Goal: Information Seeking & Learning: Learn about a topic

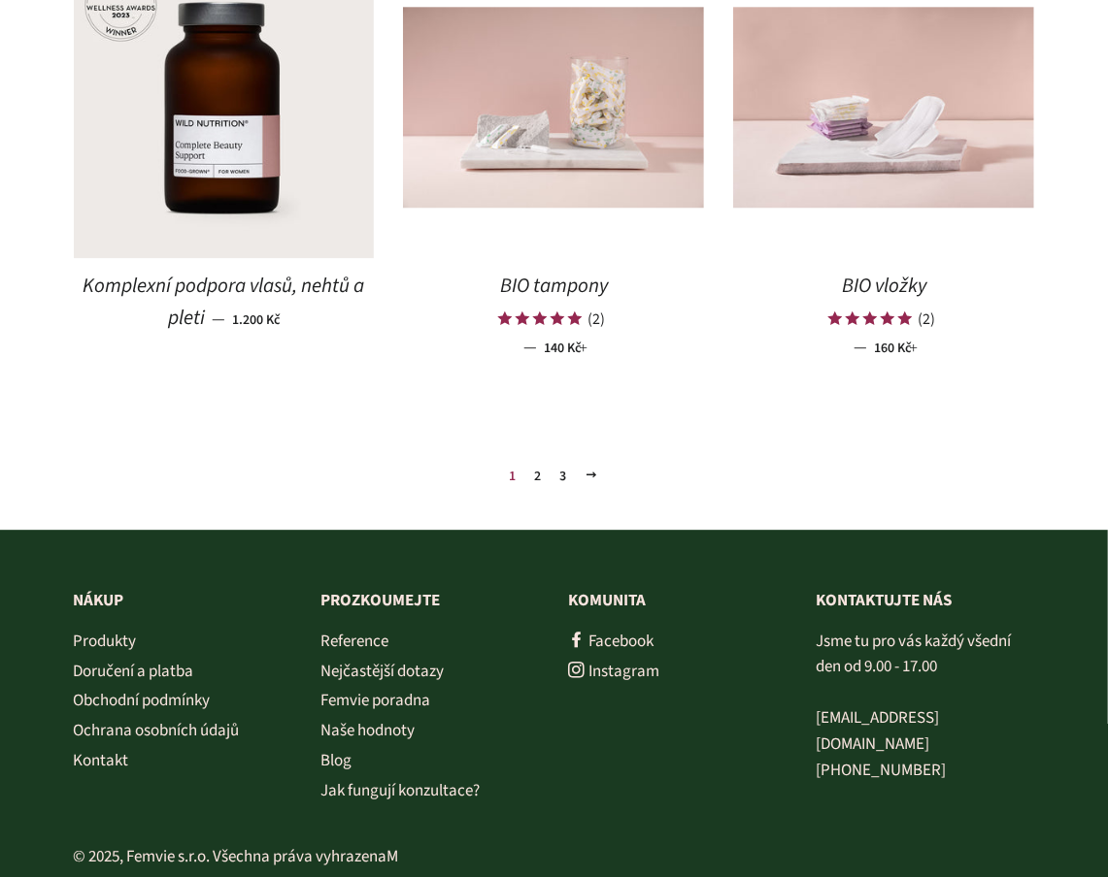
scroll to position [2238, 0]
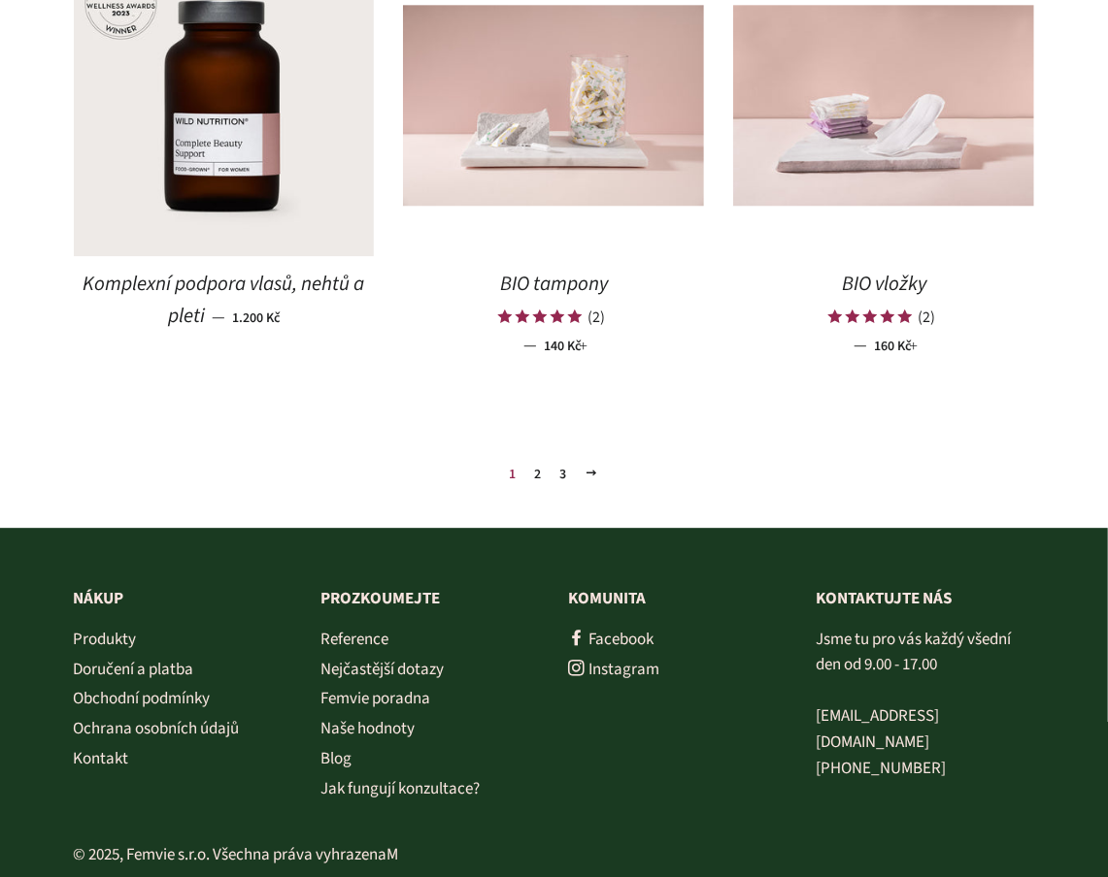
click at [537, 474] on link "2" at bounding box center [538, 474] width 22 height 29
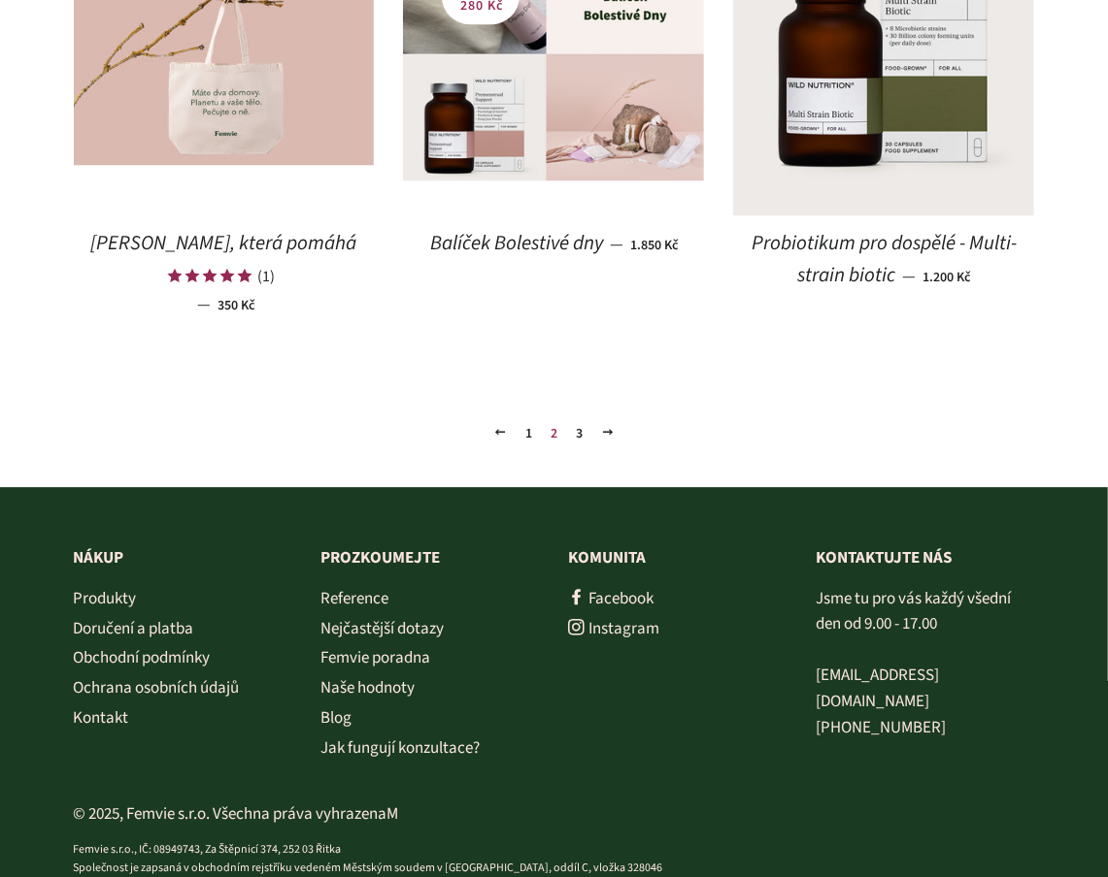
scroll to position [2276, 0]
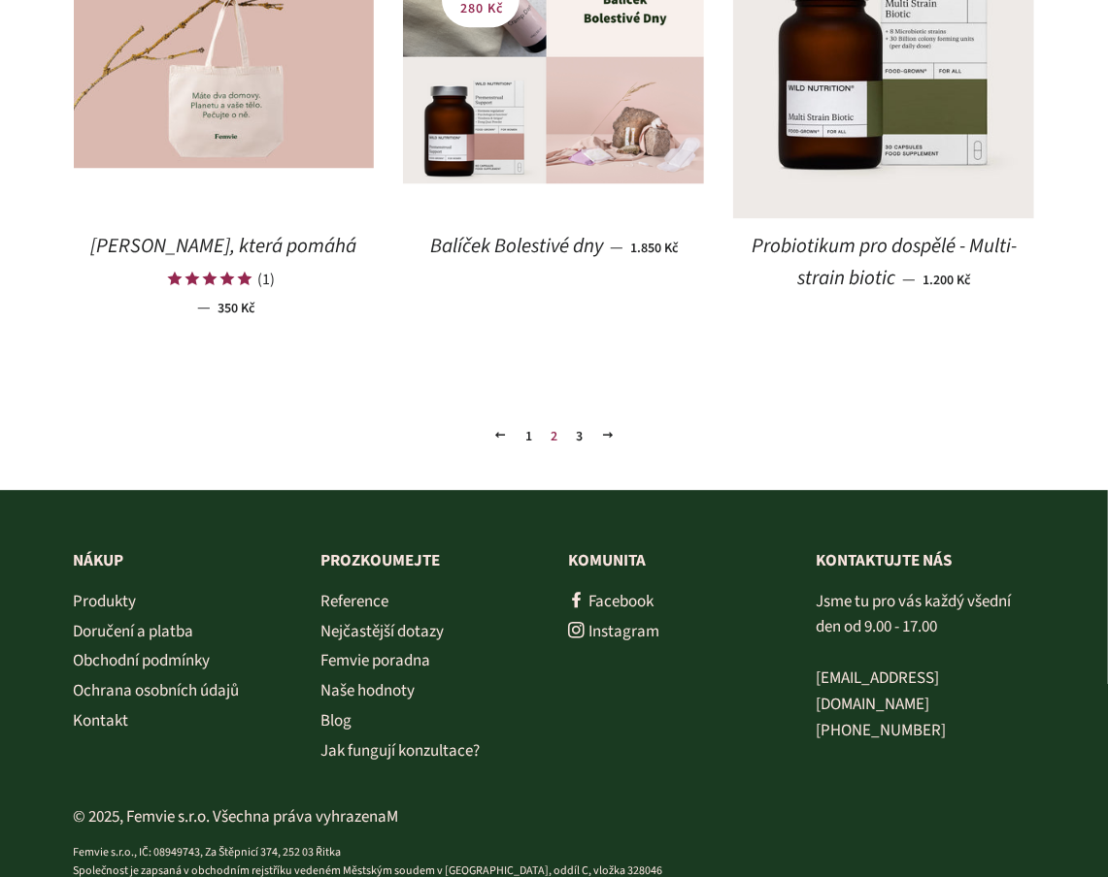
click at [583, 441] on link "3" at bounding box center [579, 436] width 22 height 29
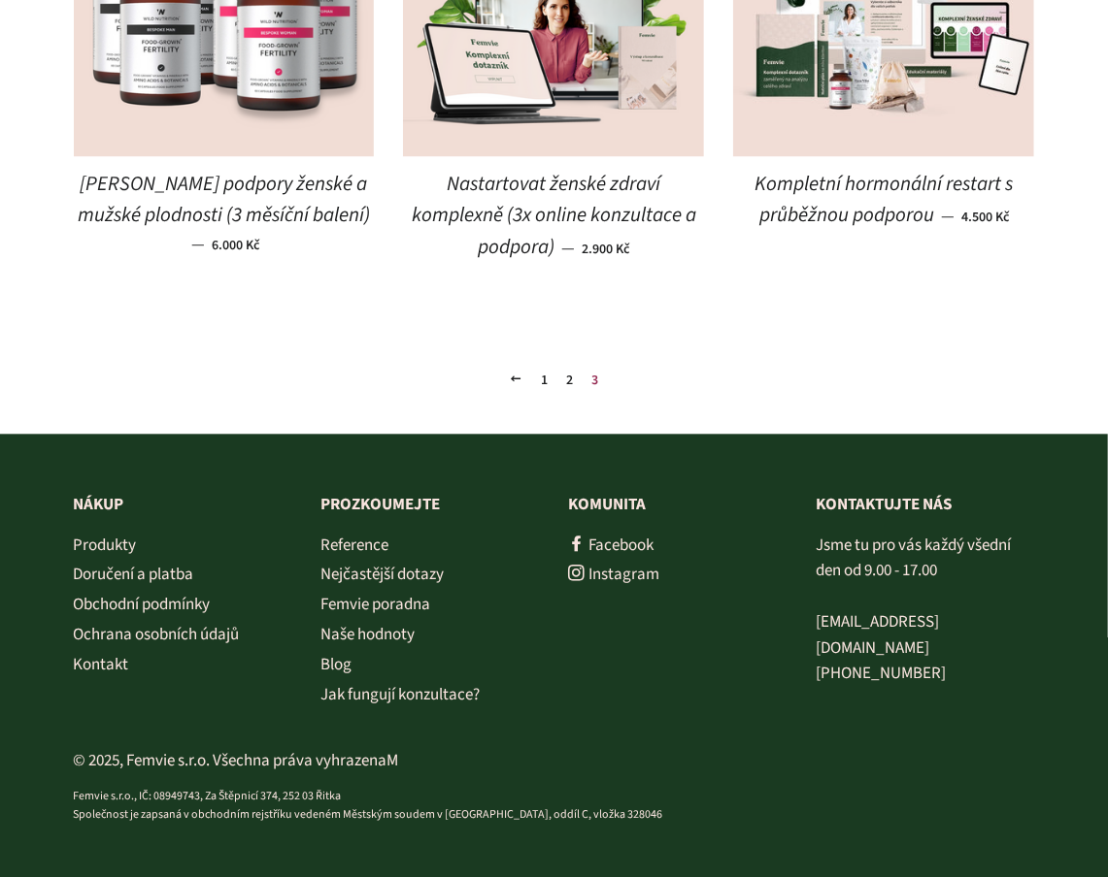
click at [544, 385] on link "1" at bounding box center [545, 380] width 22 height 29
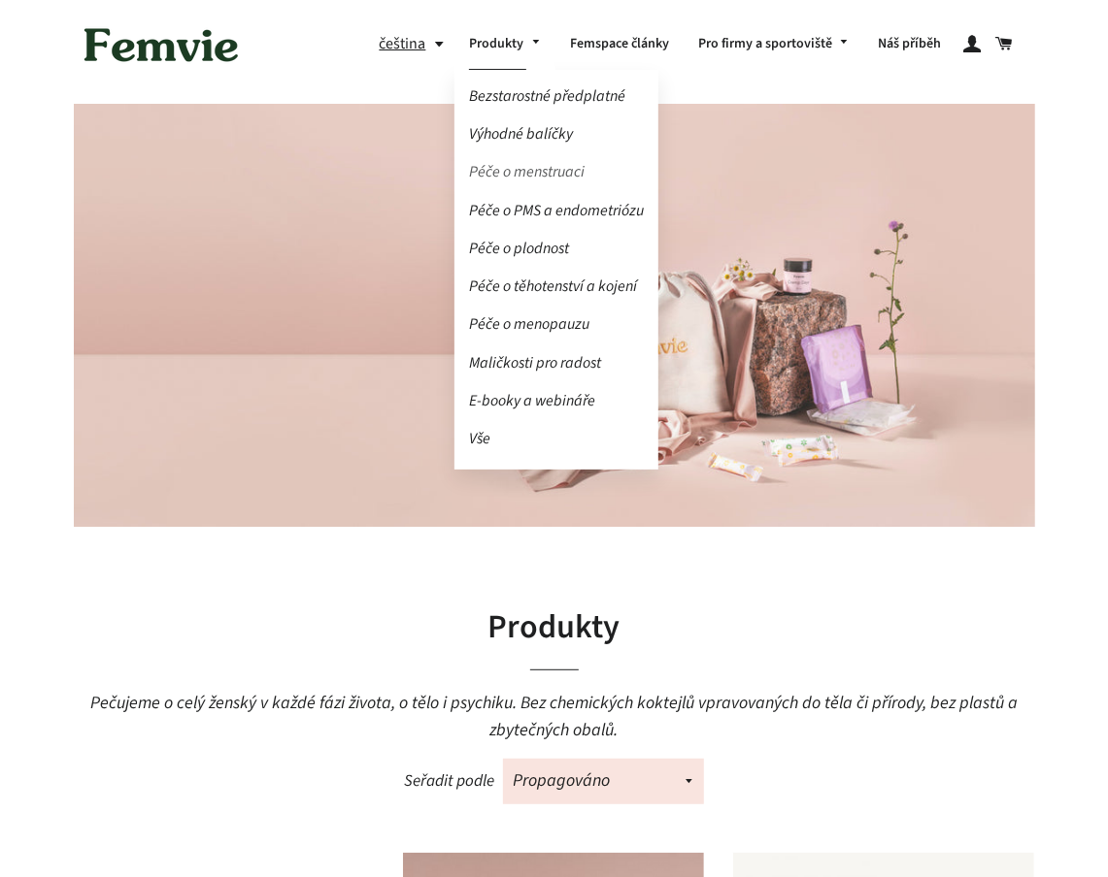
click at [547, 168] on link "Péče o menstruaci" at bounding box center [556, 172] width 204 height 34
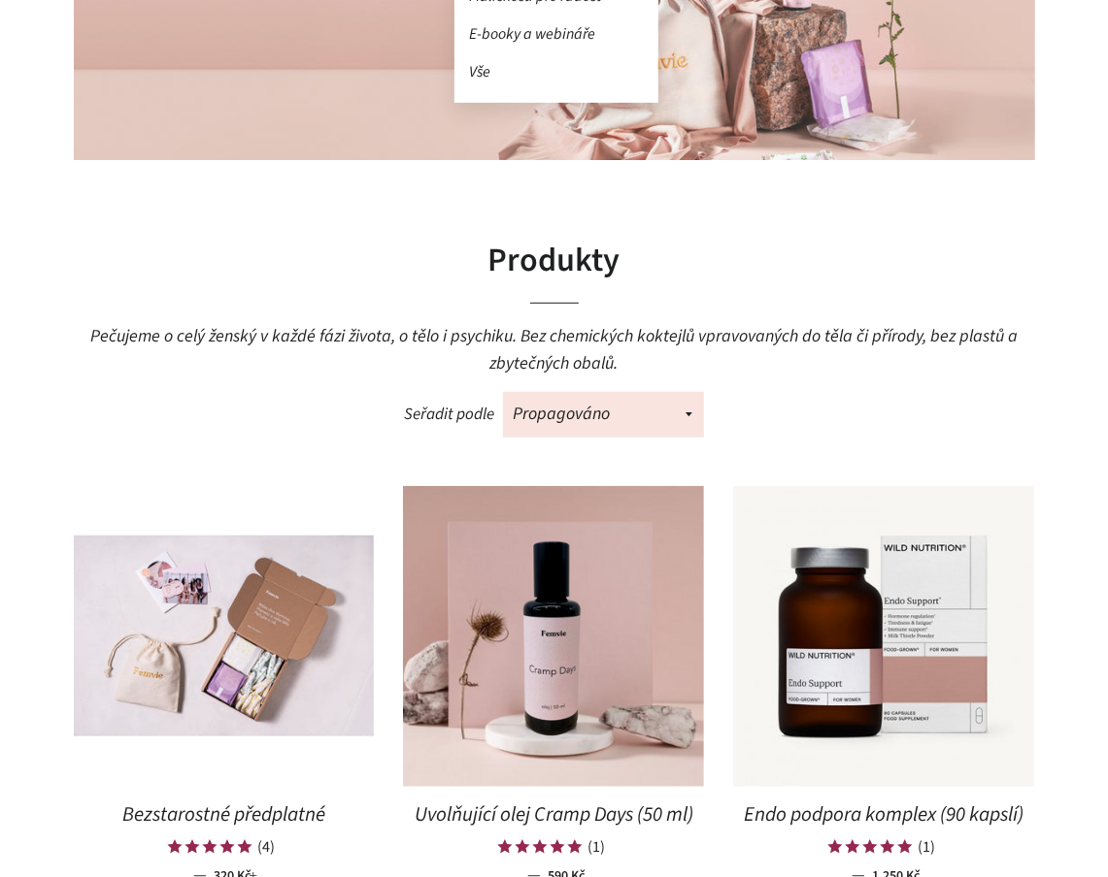
scroll to position [452, 0]
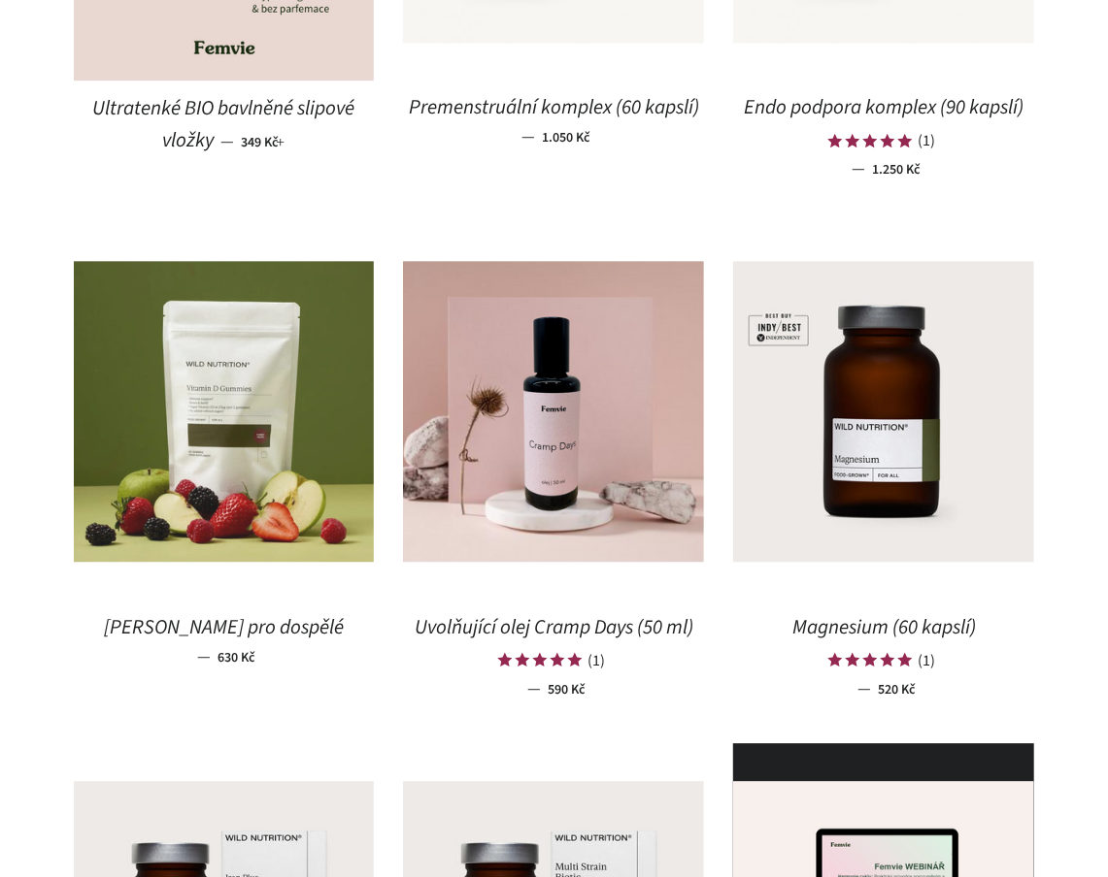
scroll to position [1990, 0]
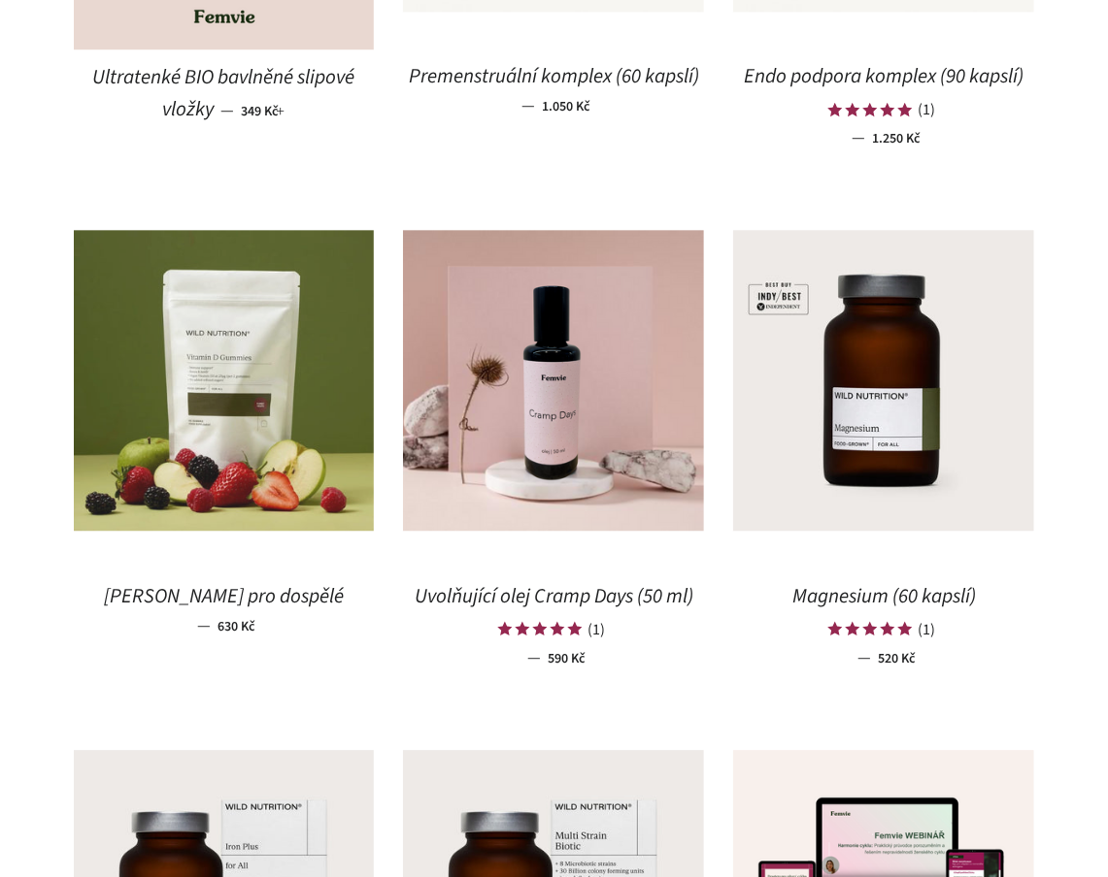
click at [271, 498] on img at bounding box center [224, 380] width 301 height 301
